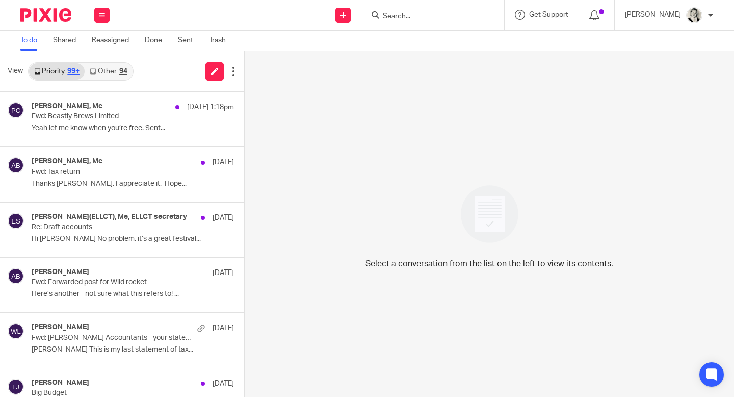
click at [117, 73] on link "Other 94" at bounding box center [108, 71] width 47 height 16
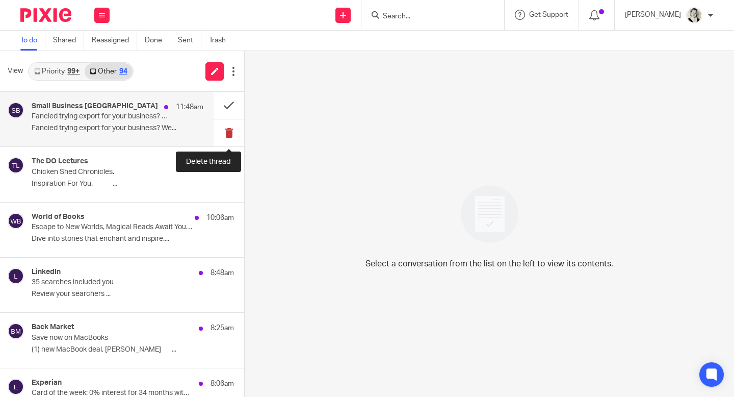
click at [220, 132] on button at bounding box center [229, 132] width 31 height 27
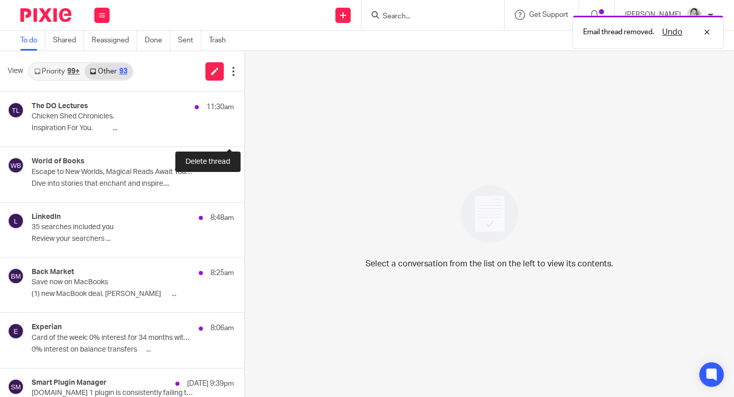
click at [244, 132] on button at bounding box center [248, 132] width 8 height 27
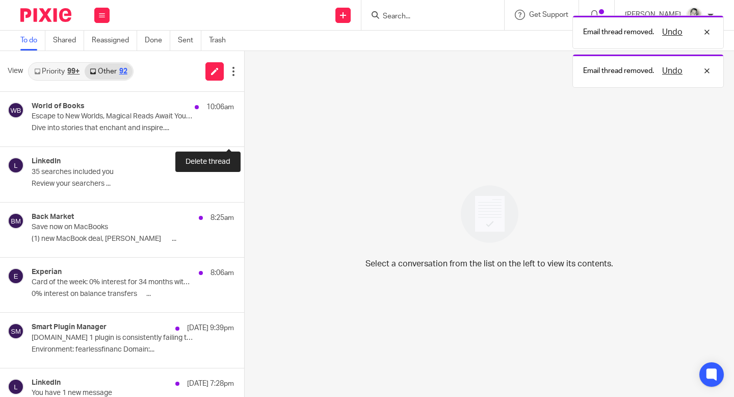
click at [244, 132] on button at bounding box center [248, 132] width 8 height 27
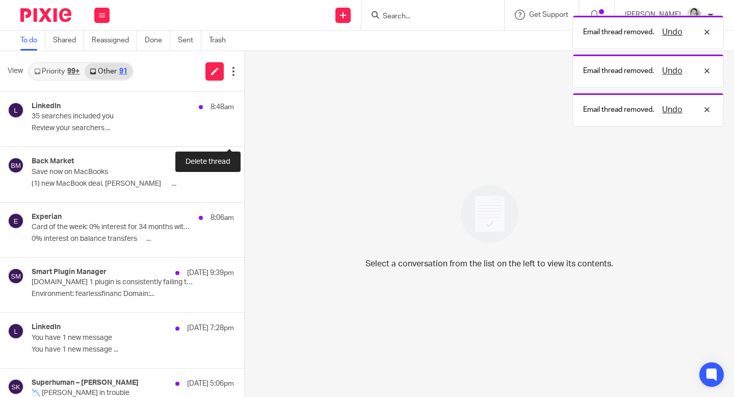
click at [244, 132] on button at bounding box center [248, 132] width 8 height 27
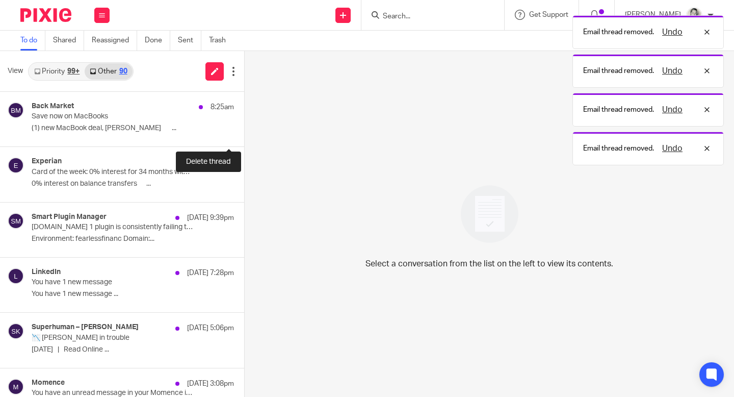
click at [244, 132] on button at bounding box center [248, 132] width 8 height 27
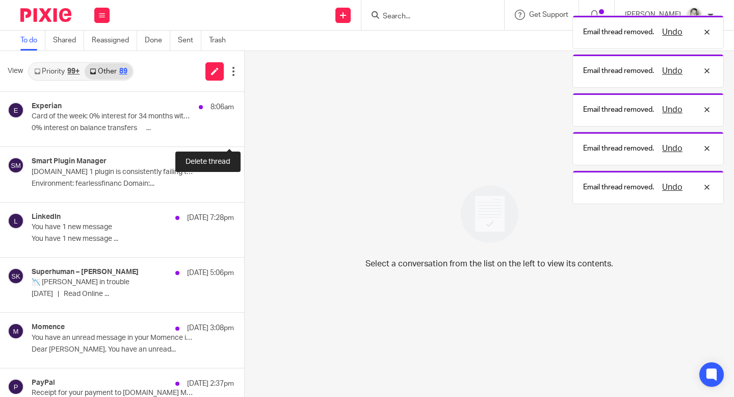
click at [244, 132] on button at bounding box center [248, 132] width 8 height 27
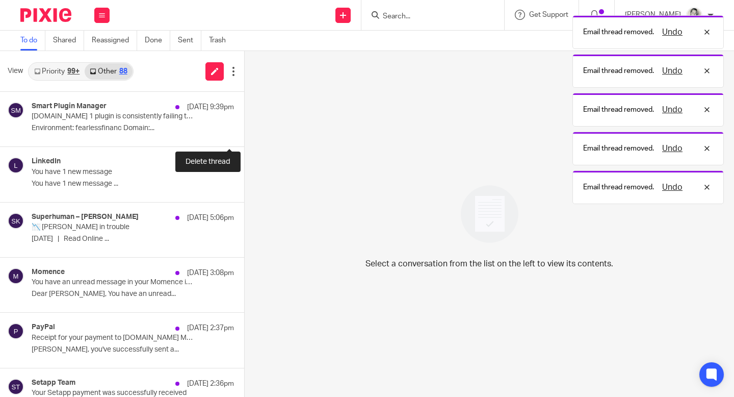
click at [244, 132] on button at bounding box center [248, 132] width 8 height 27
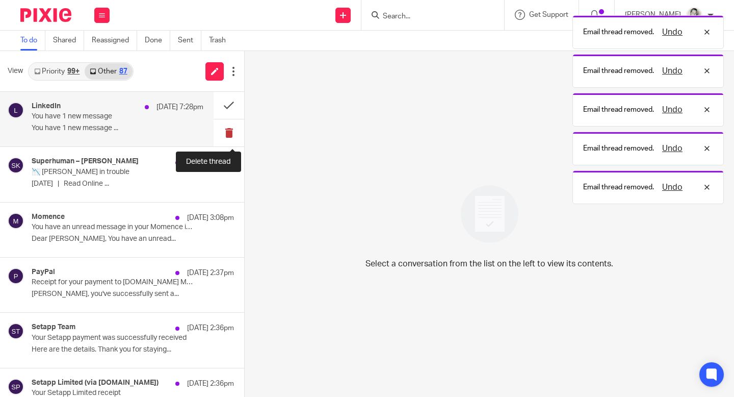
click at [225, 134] on button at bounding box center [229, 132] width 31 height 27
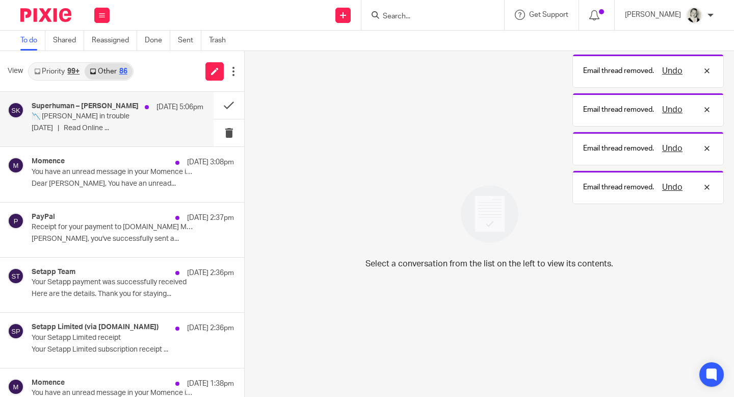
click at [115, 130] on p "[DATE] | Read Online ..." at bounding box center [118, 128] width 172 height 9
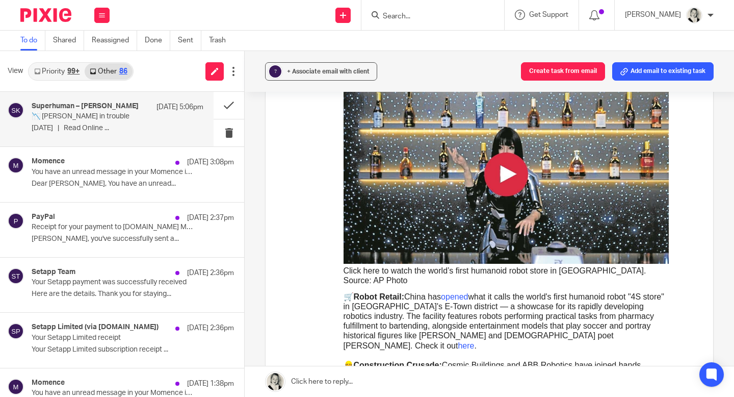
scroll to position [1484, 0]
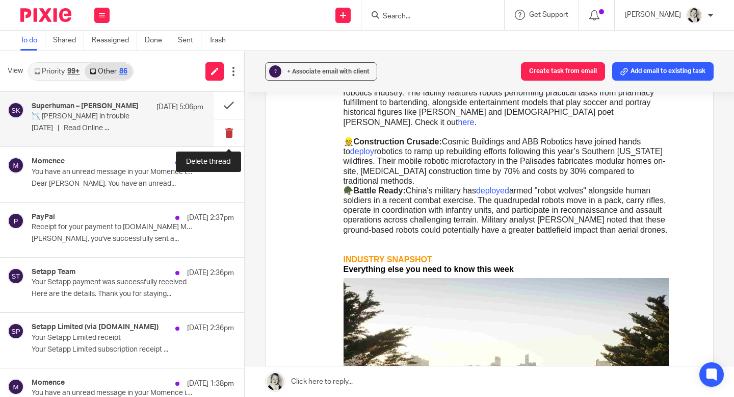
click at [229, 132] on button at bounding box center [229, 132] width 31 height 27
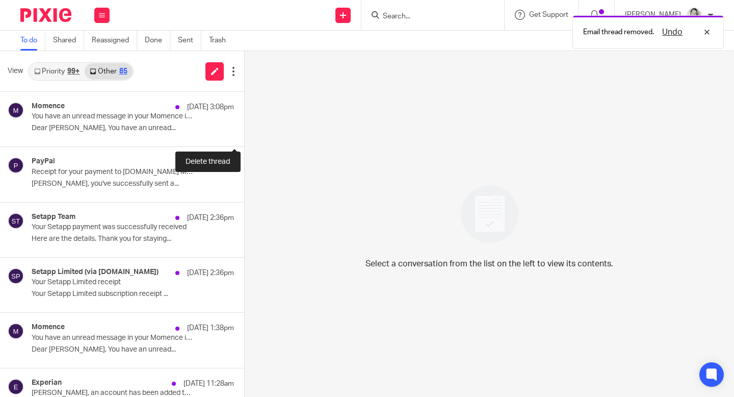
click at [244, 132] on button at bounding box center [248, 132] width 8 height 27
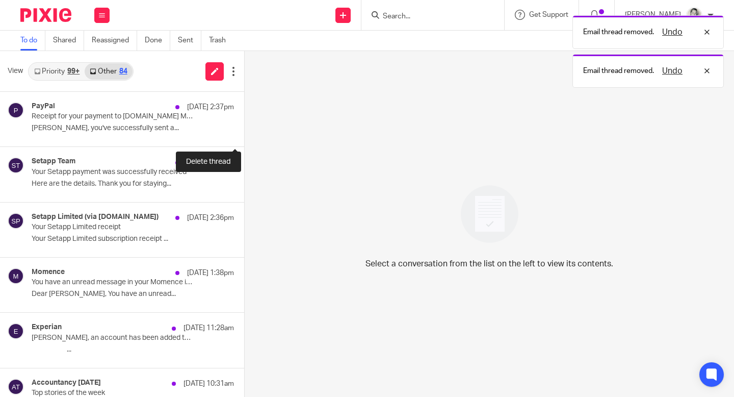
click at [244, 132] on button at bounding box center [248, 132] width 8 height 27
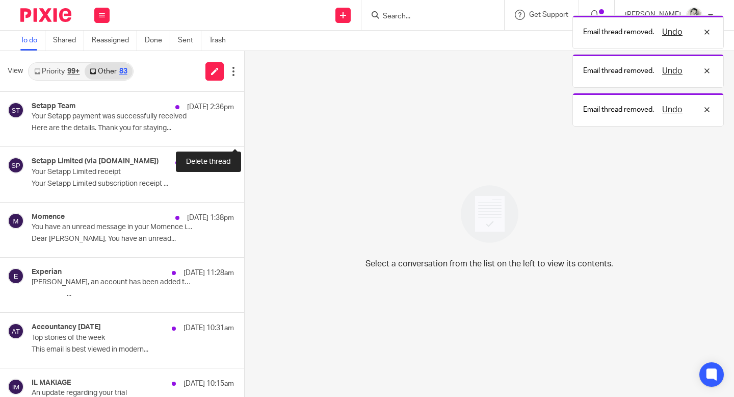
click at [244, 132] on button at bounding box center [248, 132] width 8 height 27
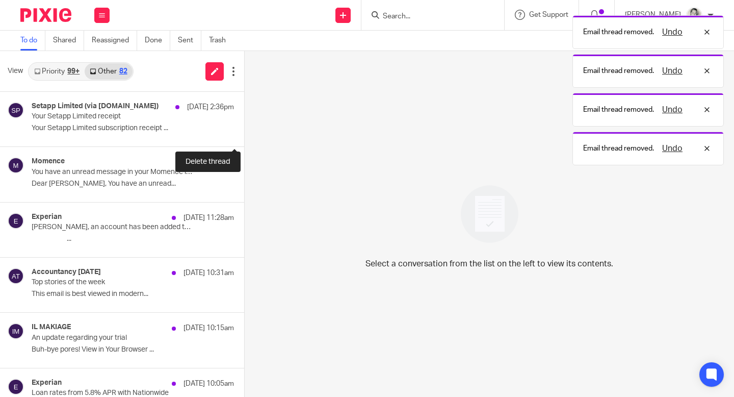
click at [244, 132] on button at bounding box center [248, 132] width 8 height 27
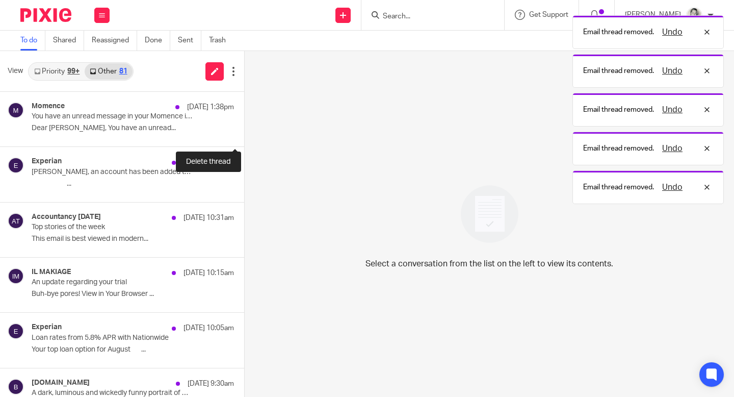
click at [244, 132] on button at bounding box center [248, 132] width 8 height 27
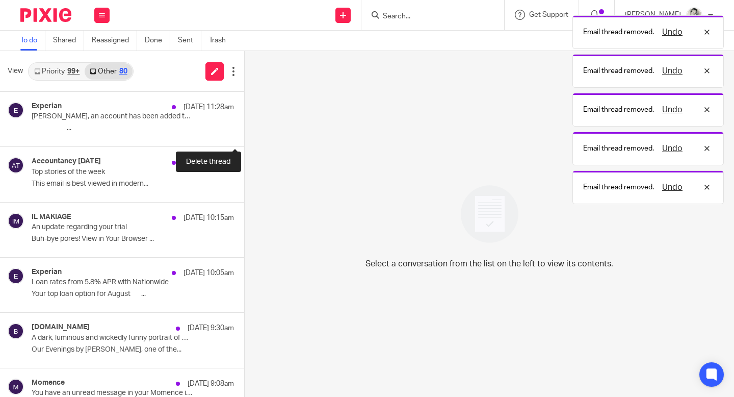
click at [244, 132] on button at bounding box center [248, 132] width 8 height 27
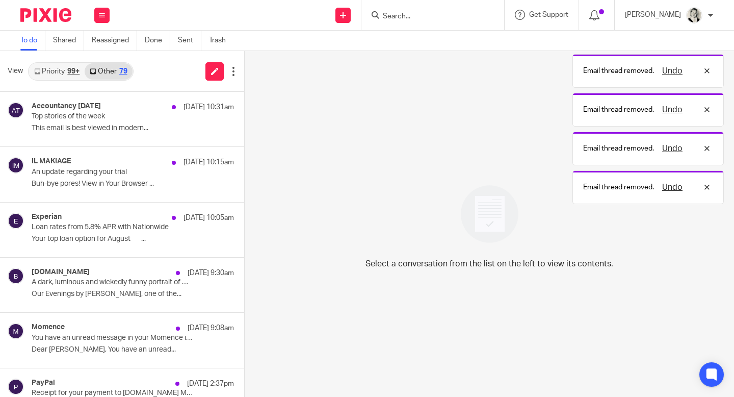
click at [676, 183] on div "Select a conversation from the list on the left to view its contents." at bounding box center [489, 224] width 489 height 346
click at [672, 150] on div "Select a conversation from the list on the left to view its contents." at bounding box center [489, 224] width 489 height 346
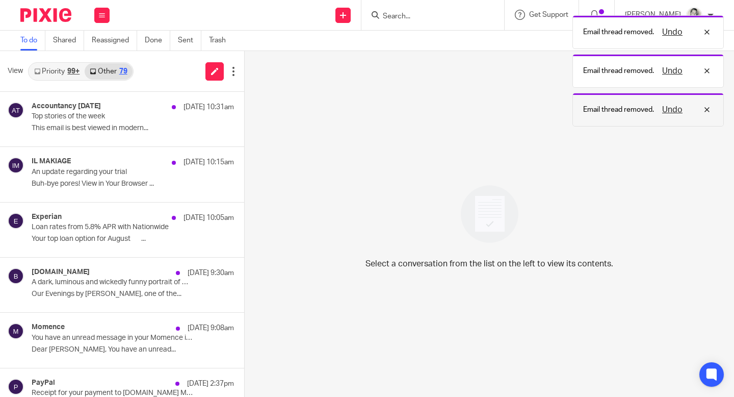
click at [678, 105] on button "Undo" at bounding box center [672, 109] width 27 height 12
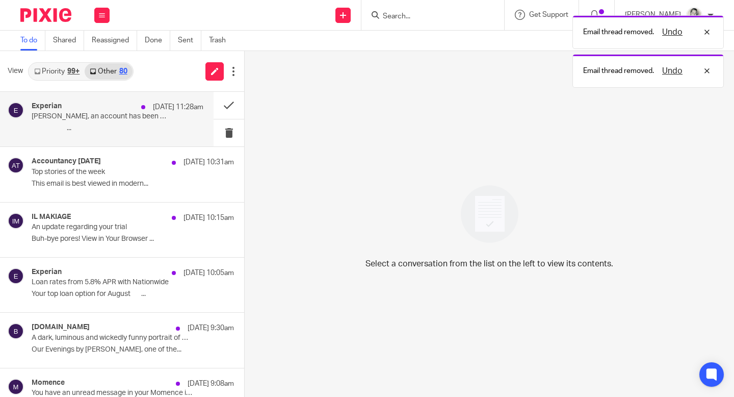
click at [187, 131] on p "͏ ͏ ͏ ͏ ͏ ͏ ͏ ͏ ͏ ͏ ͏ ͏ ͏ ͏ ͏ ͏ ͏ ͏ ͏ ͏ ͏ ͏ ͏ ͏..." at bounding box center [118, 128] width 172 height 9
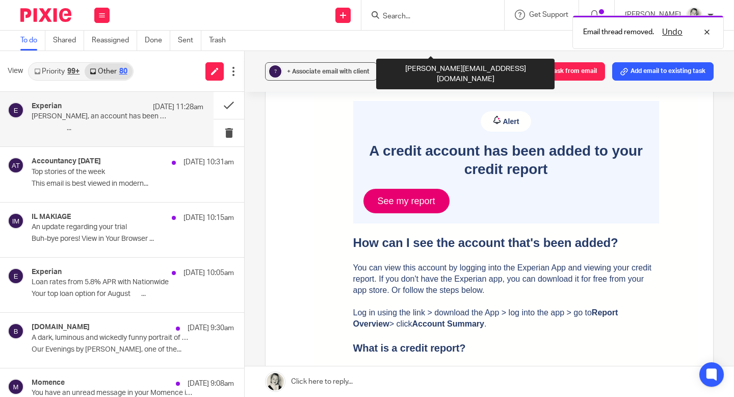
scroll to position [156, 0]
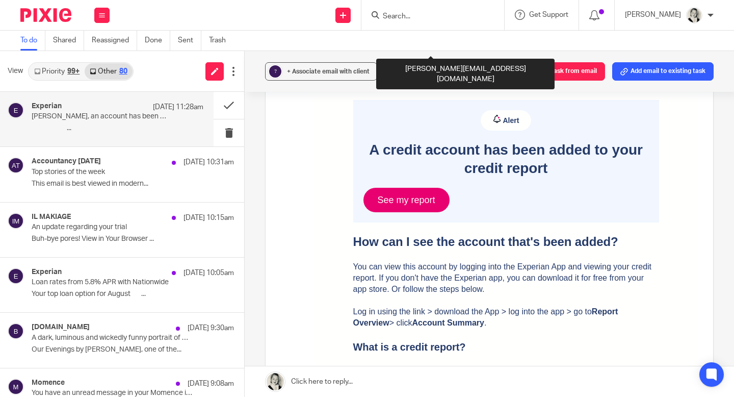
click at [395, 204] on link "See my report" at bounding box center [407, 200] width 86 height 24
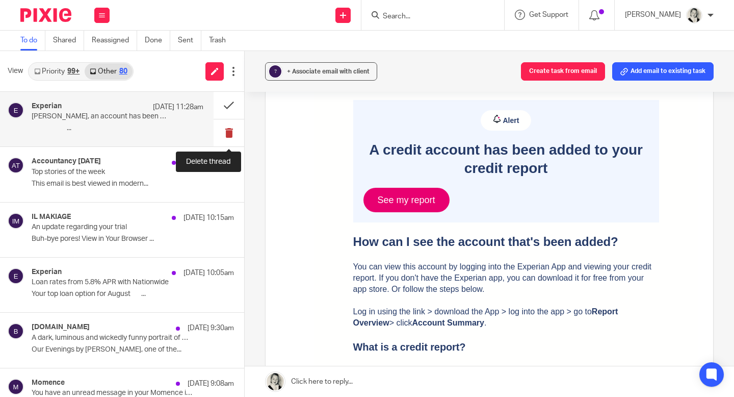
click at [230, 130] on button at bounding box center [229, 132] width 31 height 27
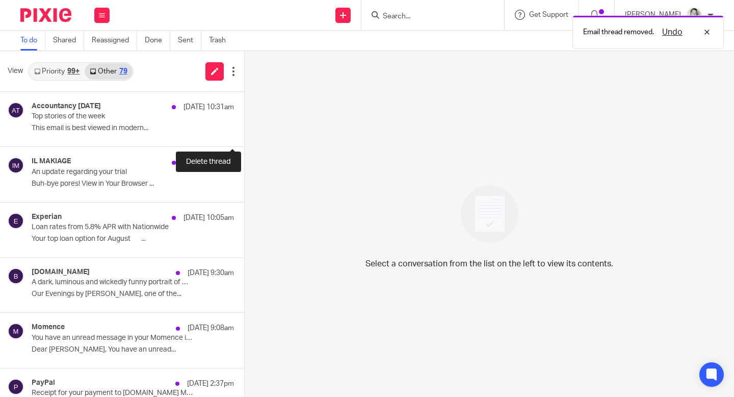
click at [244, 130] on button at bounding box center [248, 132] width 8 height 27
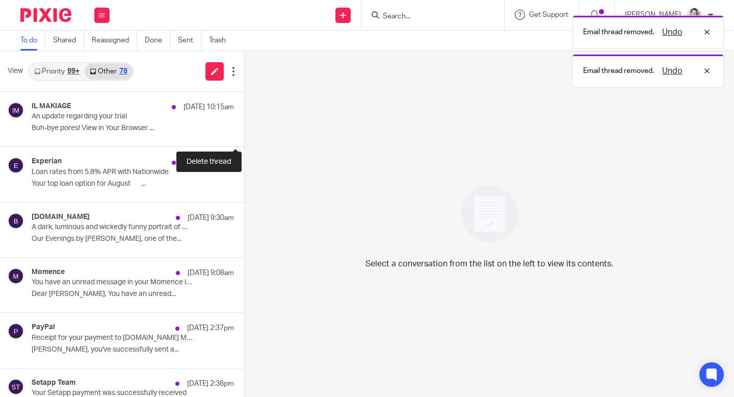
click at [244, 130] on button at bounding box center [248, 132] width 8 height 27
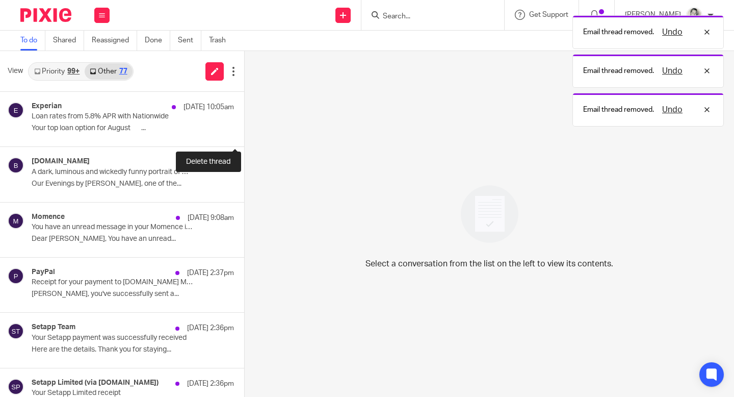
click at [244, 130] on button at bounding box center [248, 132] width 8 height 27
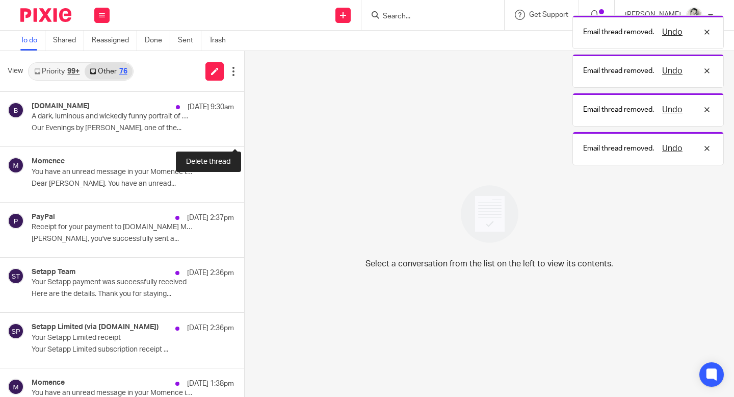
click at [244, 130] on button at bounding box center [248, 132] width 8 height 27
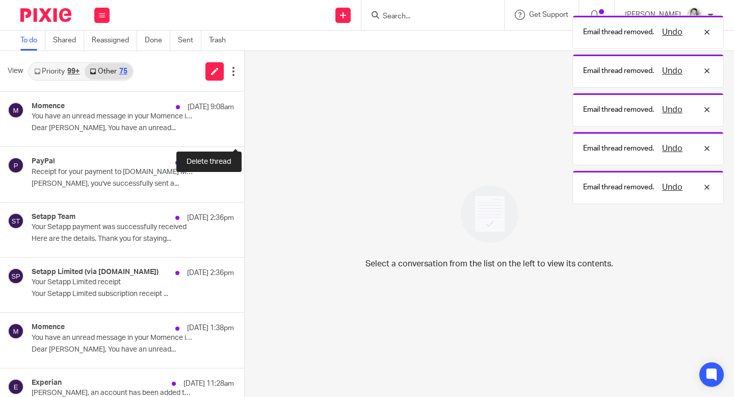
click at [244, 130] on button at bounding box center [248, 132] width 8 height 27
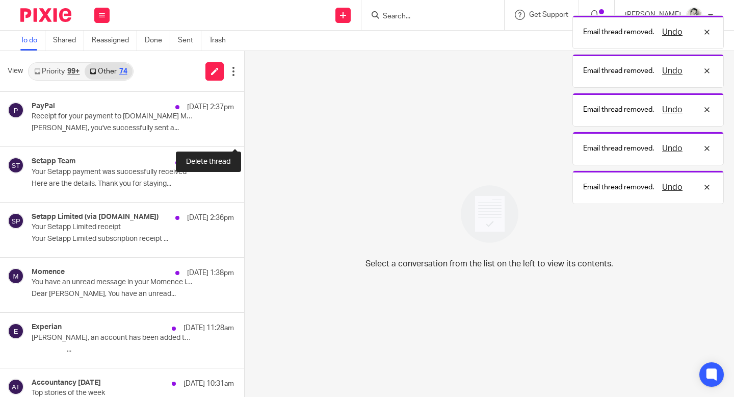
click at [244, 130] on button at bounding box center [248, 132] width 8 height 27
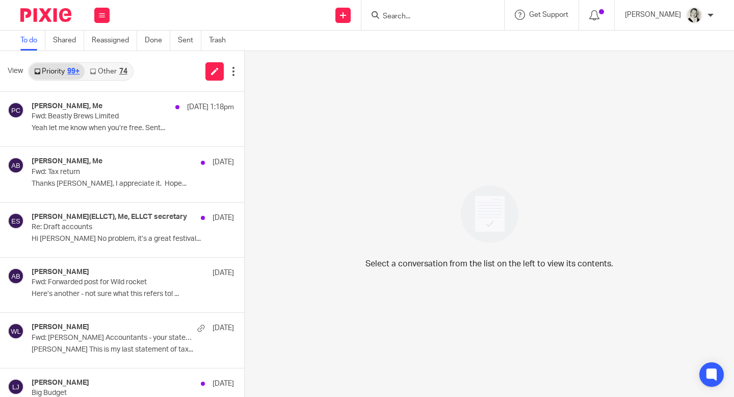
click at [135, 73] on div "View Priority 99+ Other 74" at bounding box center [122, 71] width 244 height 41
click at [126, 73] on div "74" at bounding box center [123, 71] width 8 height 7
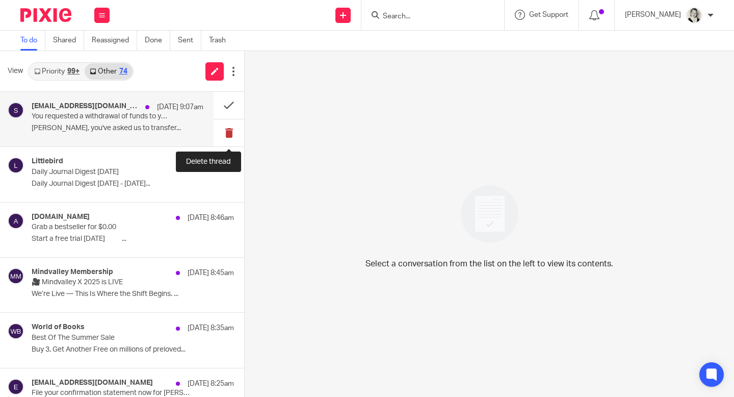
click at [228, 132] on button at bounding box center [229, 132] width 31 height 27
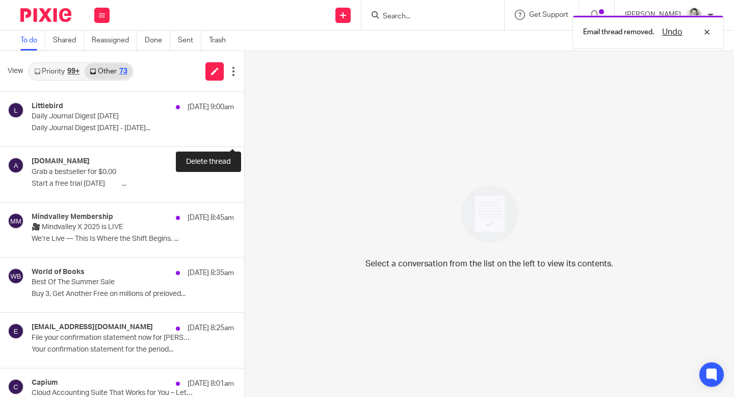
click at [244, 132] on button at bounding box center [248, 132] width 8 height 27
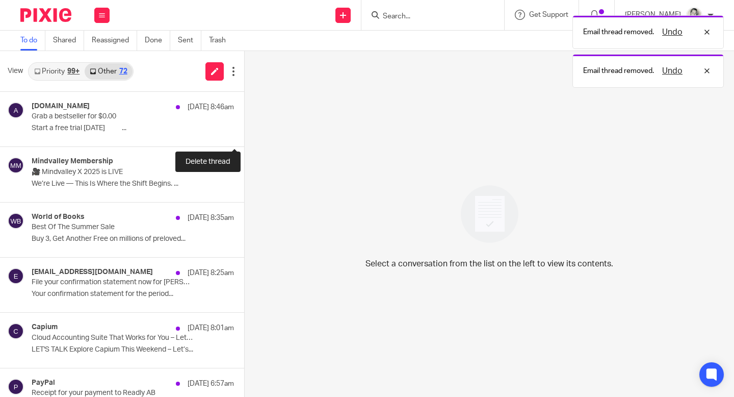
click at [244, 132] on button at bounding box center [248, 132] width 8 height 27
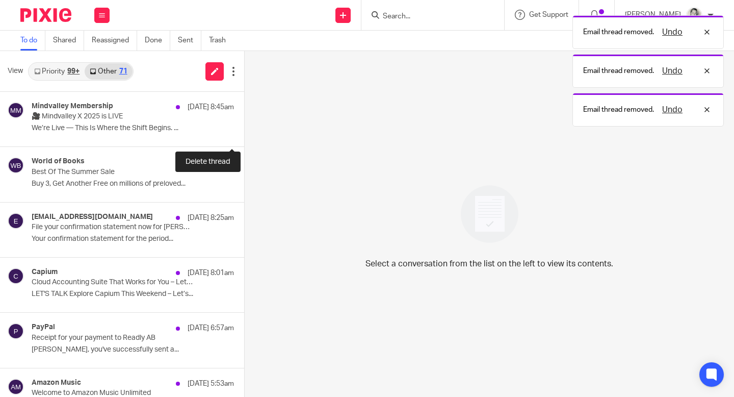
click at [244, 132] on button at bounding box center [248, 132] width 8 height 27
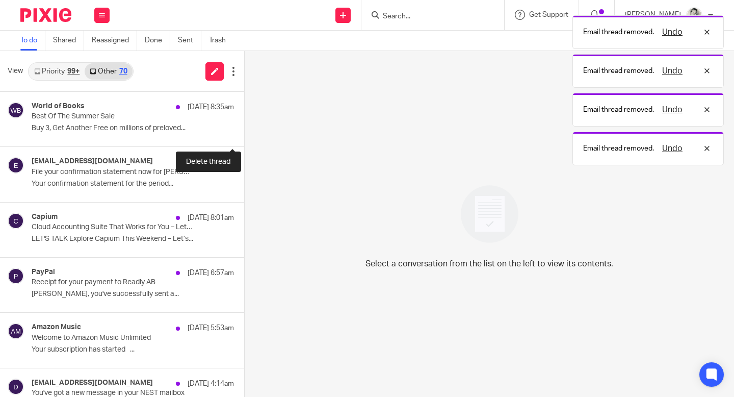
click at [244, 132] on button at bounding box center [248, 132] width 8 height 27
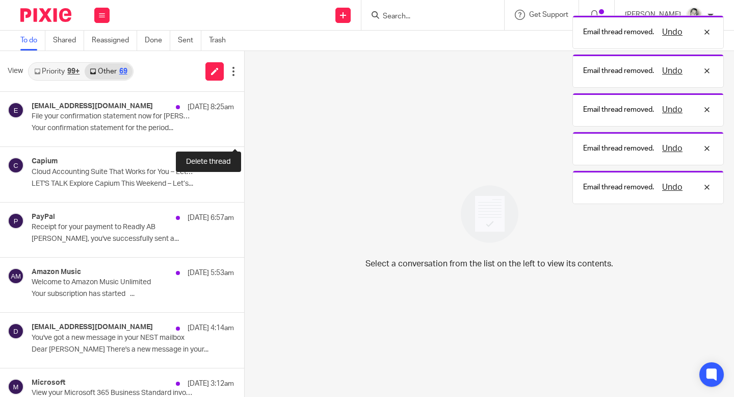
click at [244, 132] on button at bounding box center [248, 132] width 8 height 27
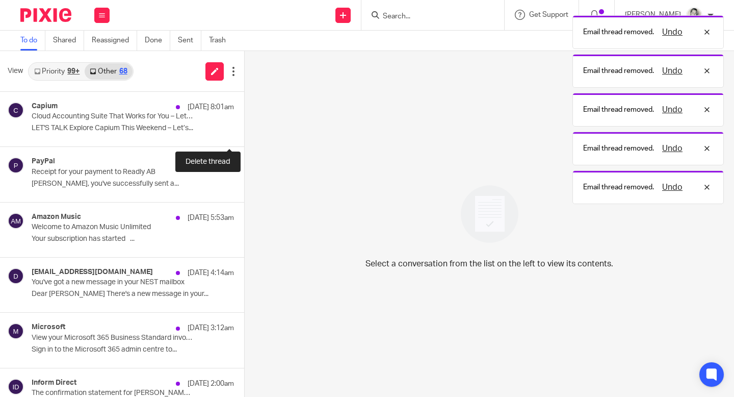
click at [244, 132] on button at bounding box center [248, 132] width 8 height 27
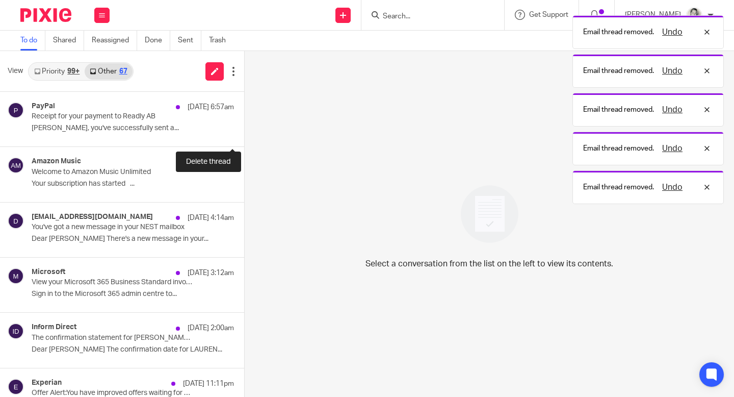
click at [244, 132] on button at bounding box center [248, 132] width 8 height 27
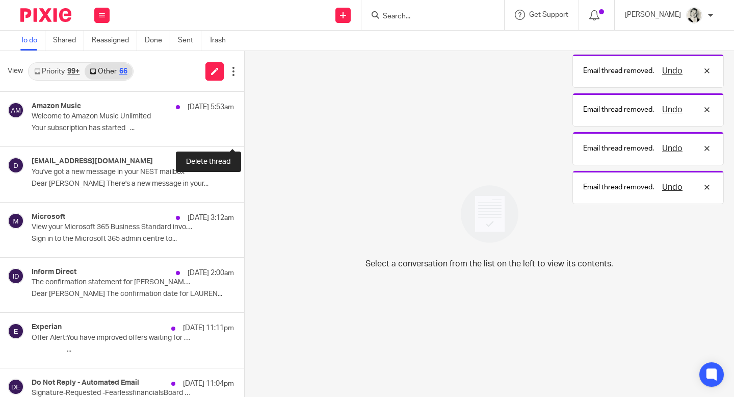
click at [244, 132] on button at bounding box center [248, 132] width 8 height 27
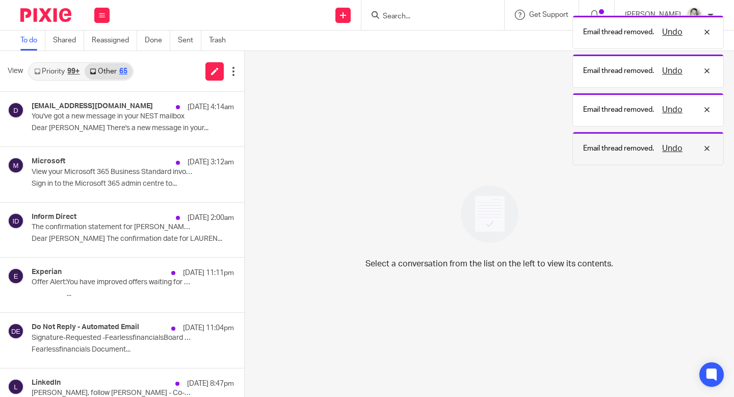
click at [675, 152] on button "Undo" at bounding box center [672, 148] width 27 height 12
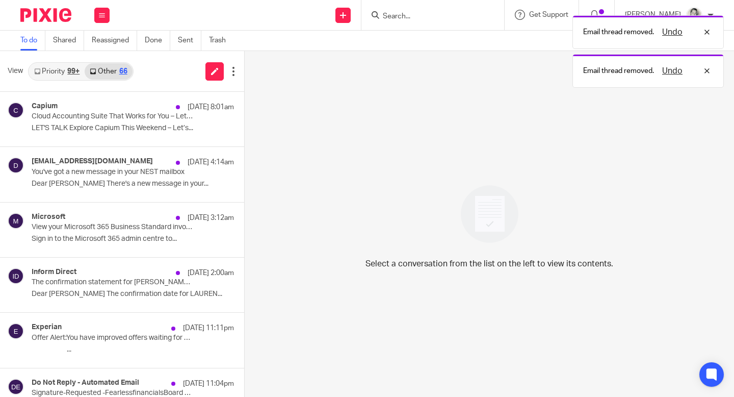
click at [670, 95] on div "Select a conversation from the list on the left to view its contents." at bounding box center [489, 224] width 489 height 346
click at [676, 74] on button "Undo" at bounding box center [672, 71] width 27 height 12
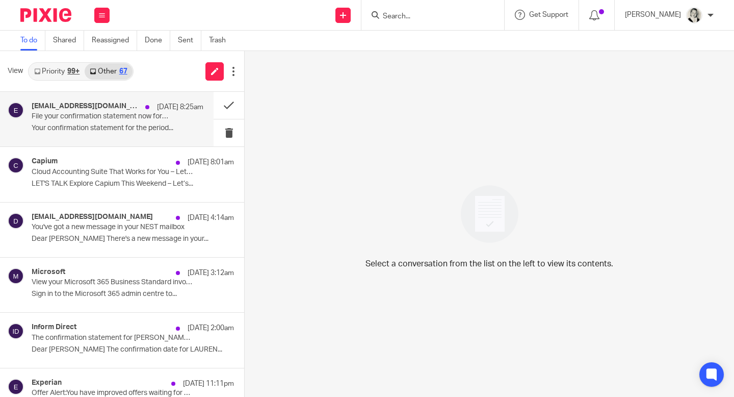
click at [158, 101] on div "ereminders@companieshouse.gov.uk 9 Aug 8:25am File your confirmation statement …" at bounding box center [107, 119] width 214 height 55
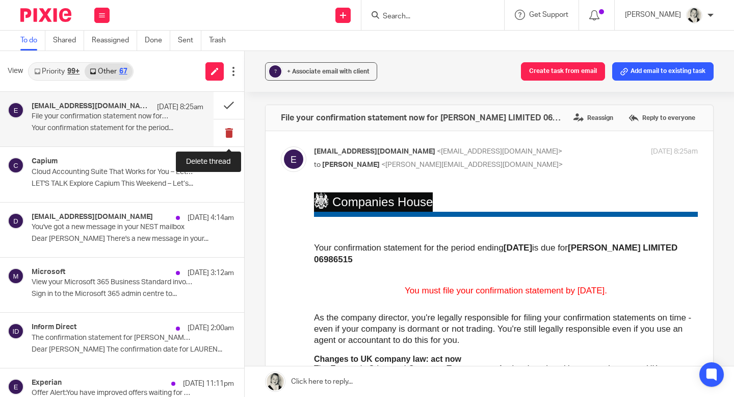
click at [230, 131] on button at bounding box center [229, 132] width 31 height 27
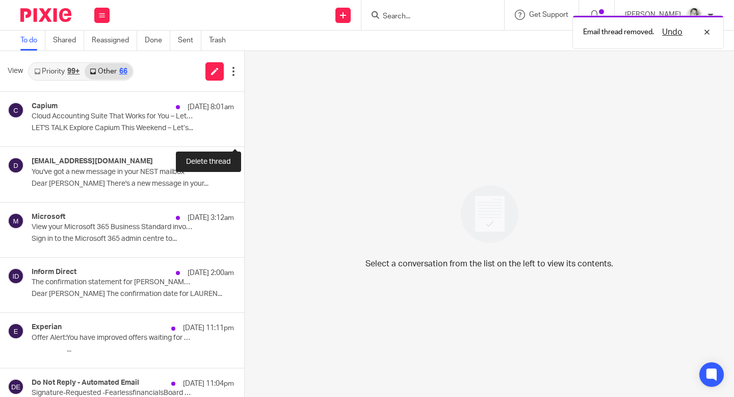
click at [244, 131] on button at bounding box center [248, 132] width 8 height 27
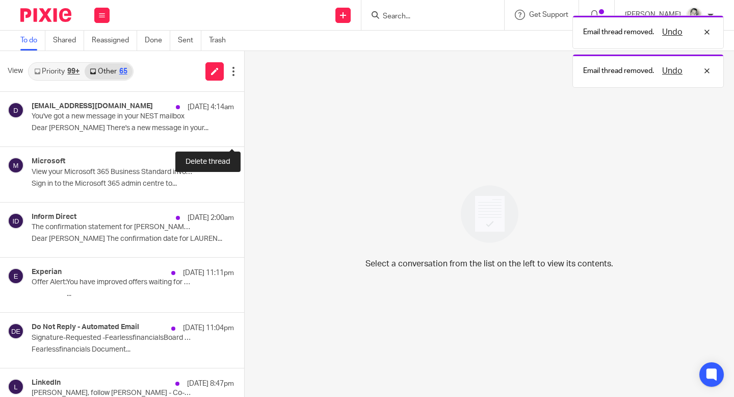
click at [244, 131] on button at bounding box center [248, 132] width 8 height 27
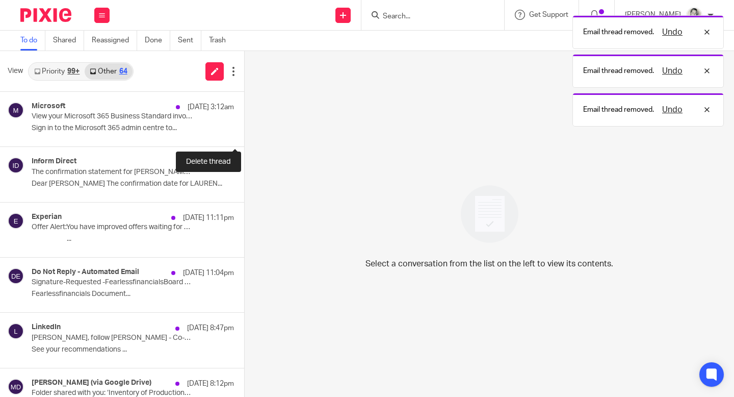
click at [244, 131] on button at bounding box center [248, 132] width 8 height 27
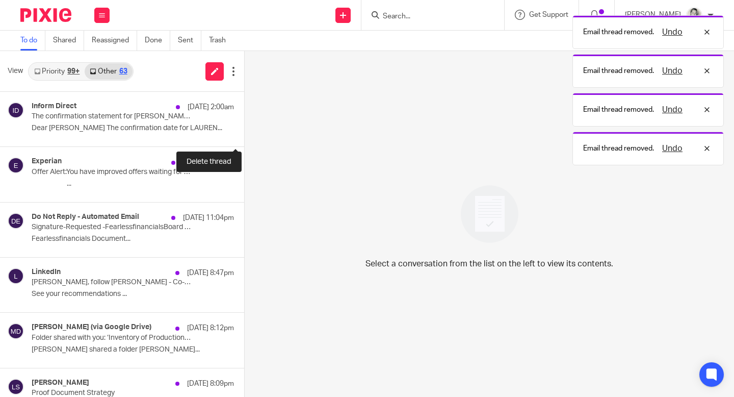
click at [244, 131] on button at bounding box center [248, 132] width 8 height 27
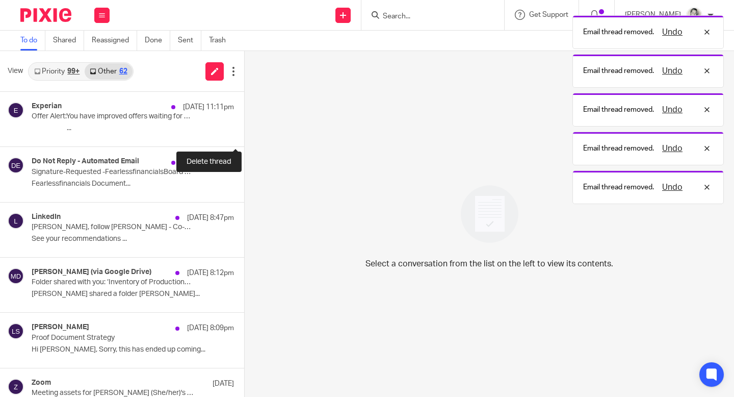
click at [244, 131] on button at bounding box center [248, 132] width 8 height 27
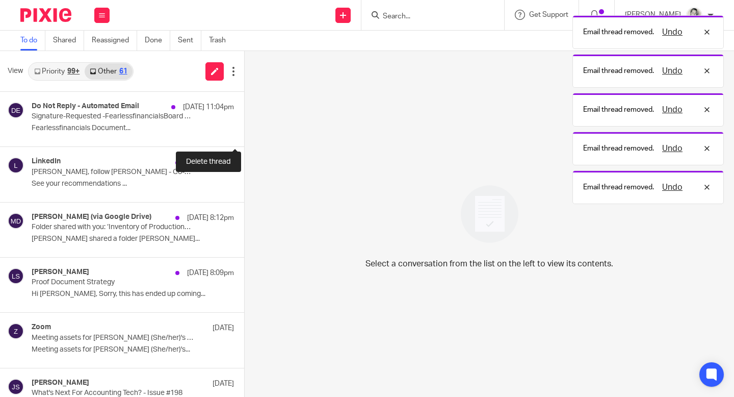
click at [244, 131] on button at bounding box center [248, 132] width 8 height 27
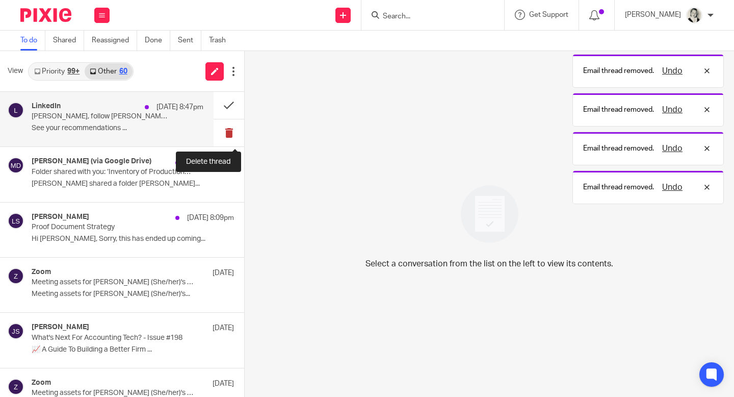
click at [230, 131] on button at bounding box center [229, 132] width 31 height 27
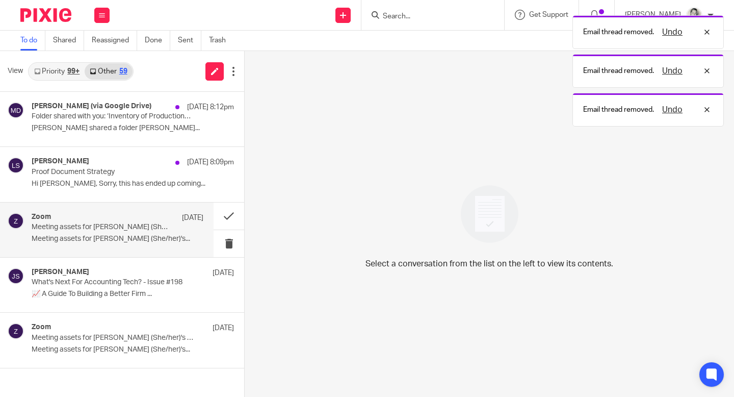
click at [141, 229] on p "Meeting assets for Gillian Caughey (She/her)'s Personal Meeting Room are ready!" at bounding box center [101, 227] width 138 height 9
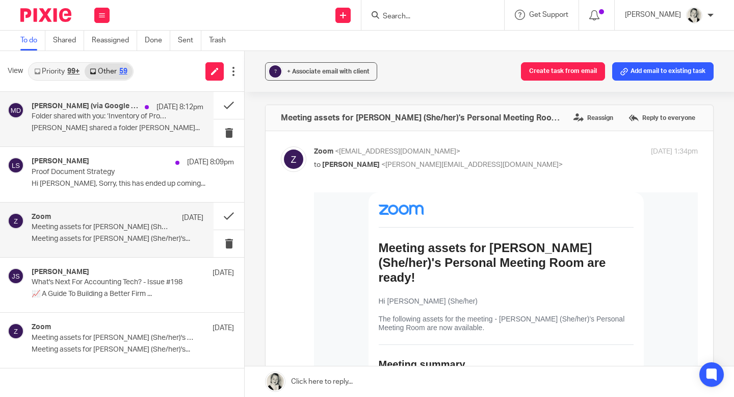
click at [103, 111] on div "Michael White (via Google Drive) 8 Aug 8:12pm" at bounding box center [118, 107] width 172 height 10
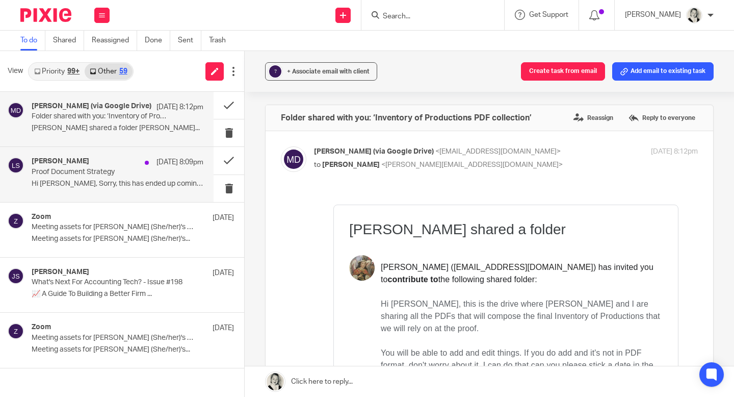
click at [118, 174] on p "Proof Document Strategy" at bounding box center [101, 172] width 138 height 9
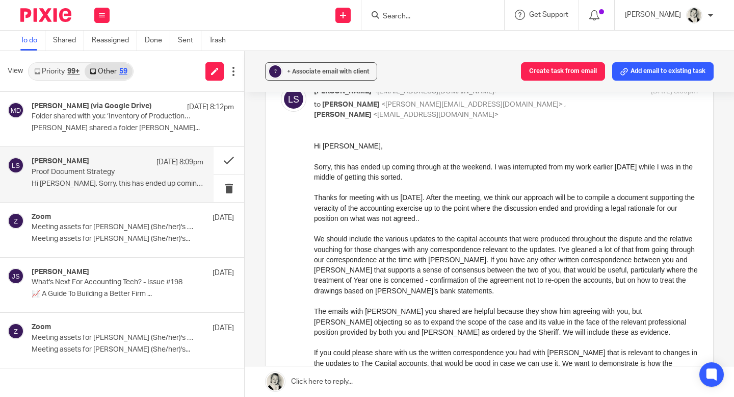
scroll to position [61, 0]
